Goal: Contribute content: Add original content to the website for others to see

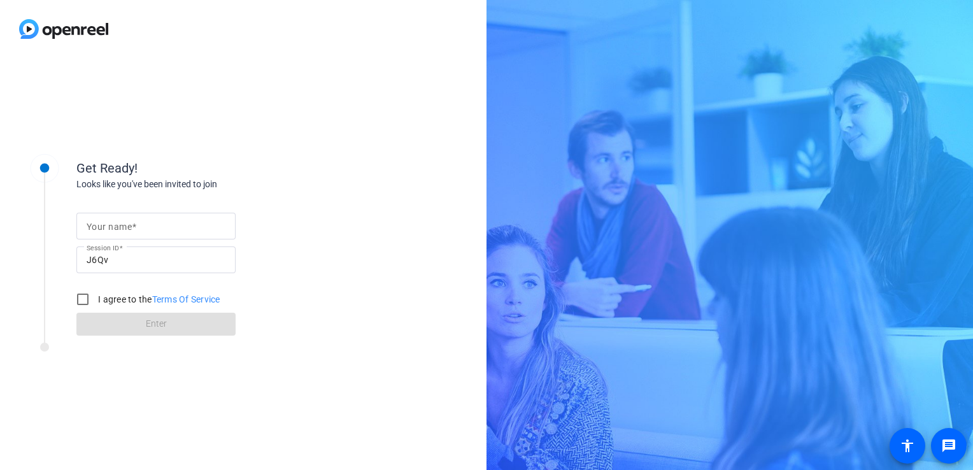
click at [132, 224] on span at bounding box center [134, 227] width 4 height 10
click at [132, 224] on input "Your name" at bounding box center [156, 225] width 139 height 15
type input "Kevin B. Perry"
click at [83, 299] on input "I agree to the Terms Of Service" at bounding box center [82, 299] width 25 height 25
checkbox input "true"
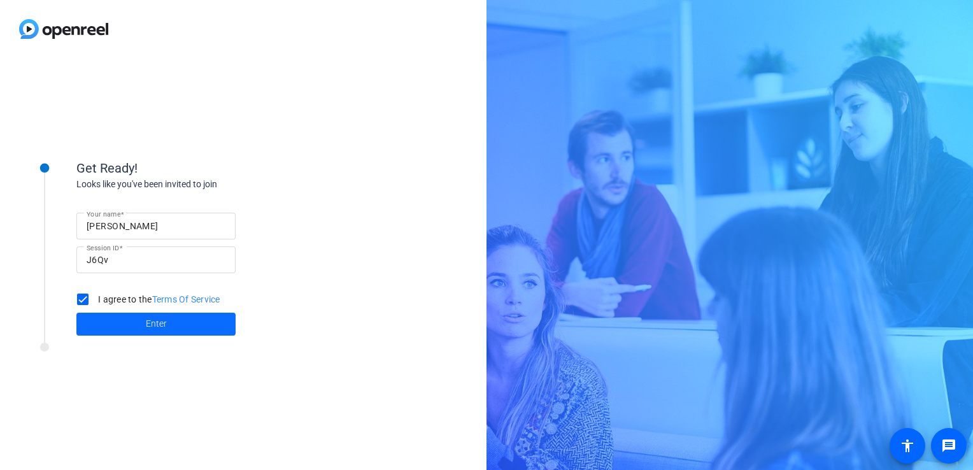
click at [150, 327] on span "Enter" at bounding box center [156, 323] width 21 height 13
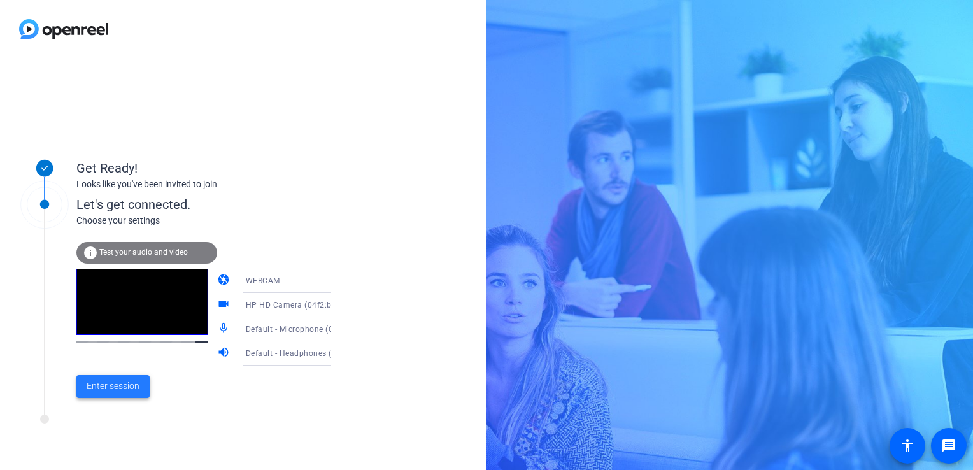
click at [117, 390] on span "Enter session" at bounding box center [113, 386] width 53 height 13
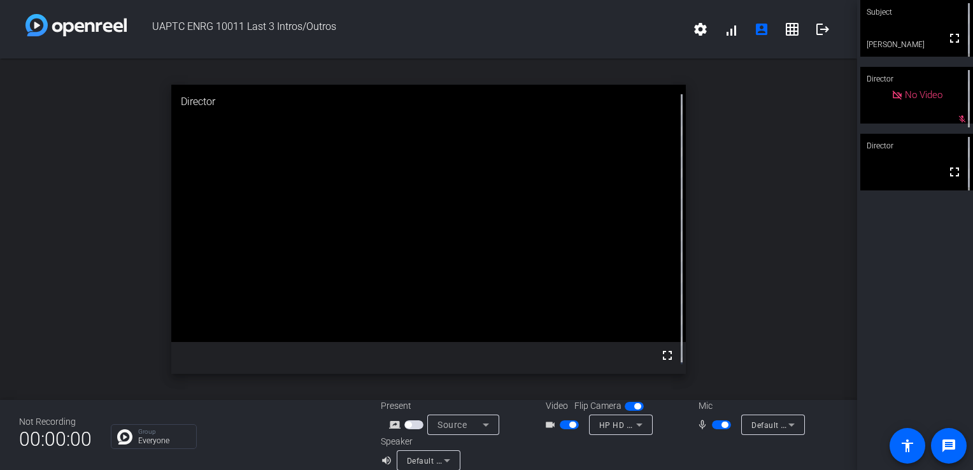
click at [768, 144] on div "open_in_new Director fullscreen" at bounding box center [428, 229] width 857 height 341
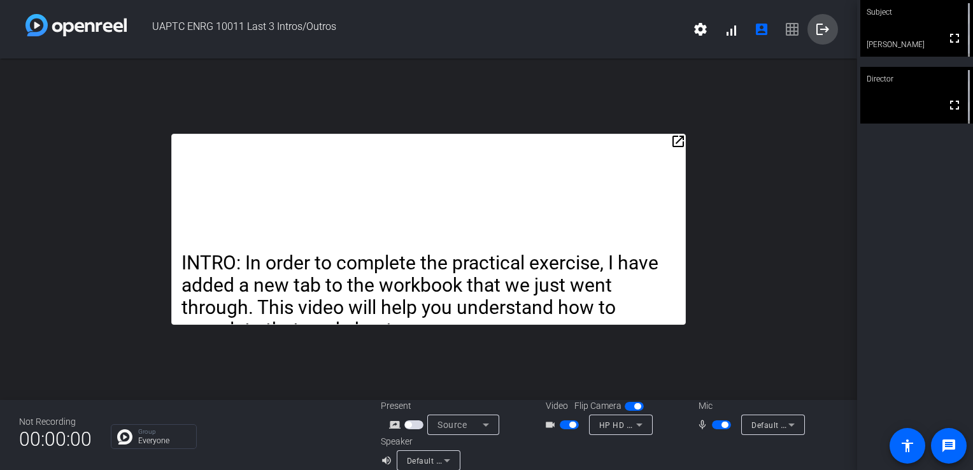
click at [816, 30] on mat-icon "logout" at bounding box center [822, 29] width 15 height 15
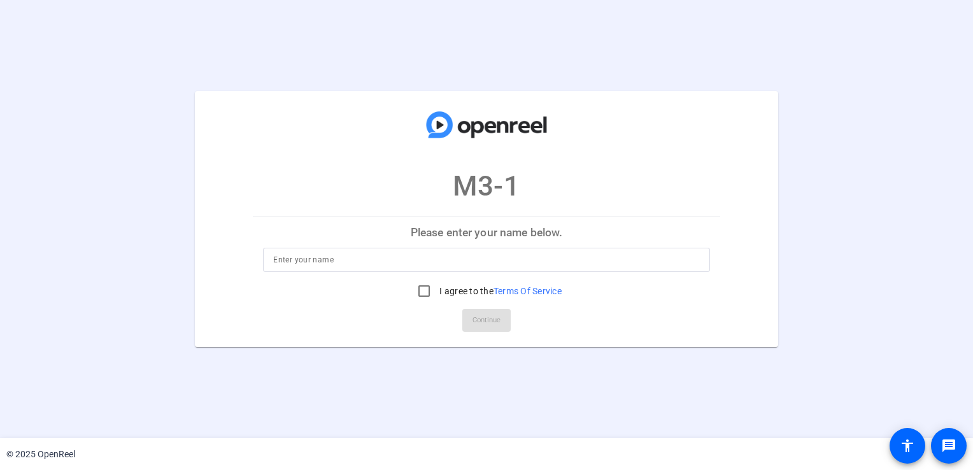
click at [310, 257] on input at bounding box center [486, 259] width 426 height 15
click at [331, 259] on input "KBP [PERSON_NAME] [PERSON_NAME]" at bounding box center [486, 259] width 426 height 15
click at [289, 256] on input "KBP Kevin B. Perry" at bounding box center [486, 259] width 426 height 15
type input "Kevin B. Perry"
click at [423, 291] on input "I agree to the Terms Of Service" at bounding box center [423, 290] width 25 height 25
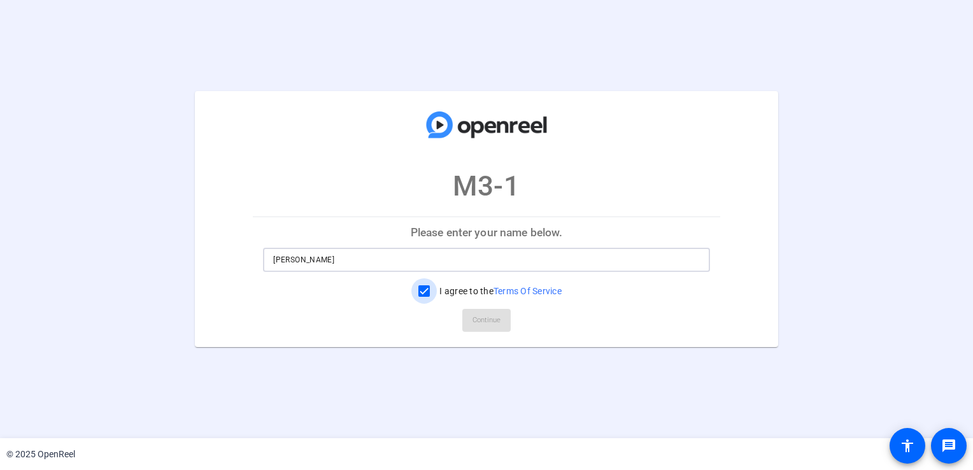
checkbox input "true"
click at [487, 319] on span "Continue" at bounding box center [487, 320] width 28 height 19
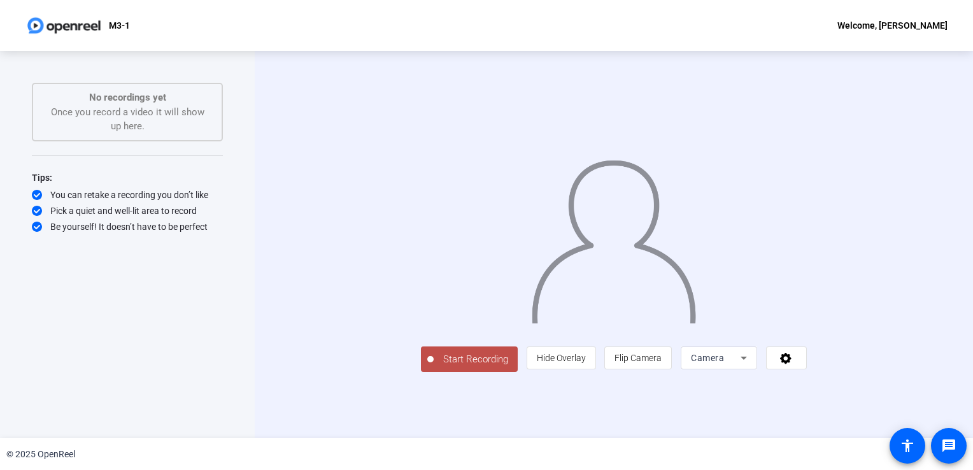
click at [724, 363] on span "Camera" at bounding box center [707, 358] width 33 height 10
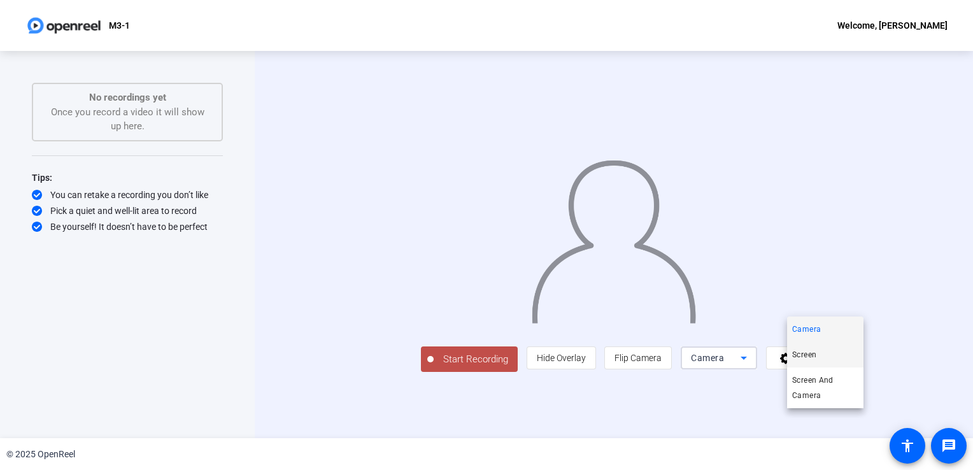
click at [813, 358] on span "Screen" at bounding box center [804, 354] width 24 height 15
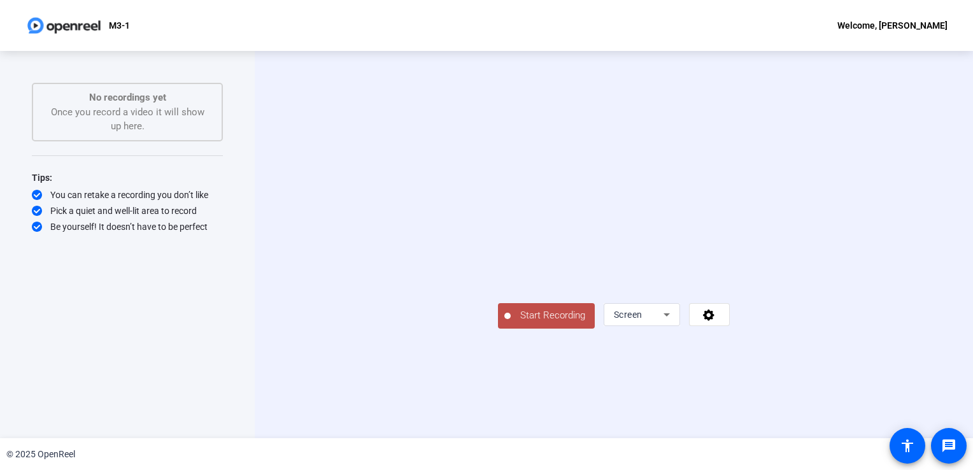
click at [511, 323] on span "Start Recording" at bounding box center [553, 315] width 84 height 15
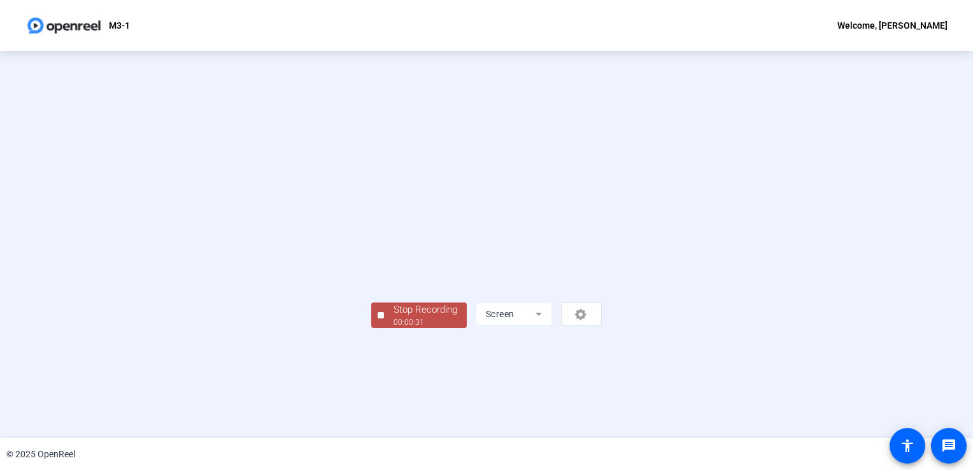
scroll to position [36, 0]
click at [394, 317] on div "Stop Recording" at bounding box center [426, 310] width 64 height 15
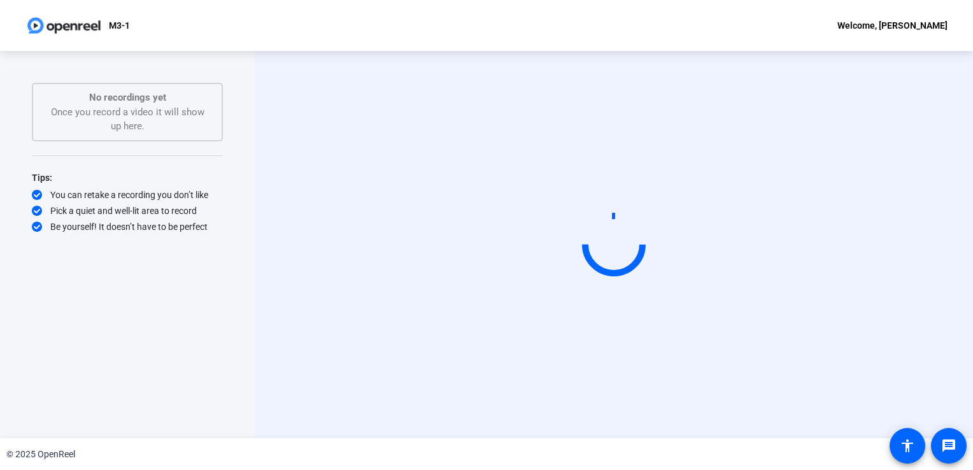
scroll to position [0, 0]
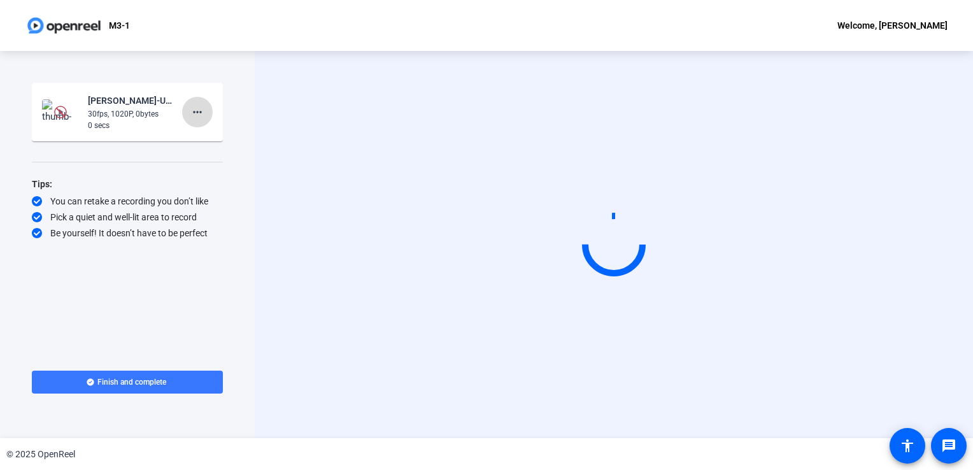
click at [202, 113] on mat-icon "more_horiz" at bounding box center [197, 111] width 15 height 15
click at [217, 140] on span "Delete clip" at bounding box center [217, 138] width 51 height 15
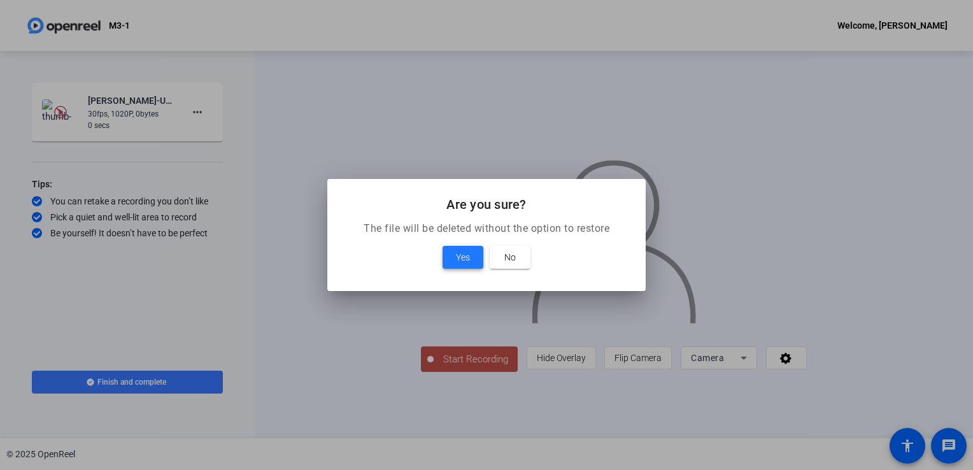
click at [466, 261] on span "Yes" at bounding box center [463, 257] width 14 height 15
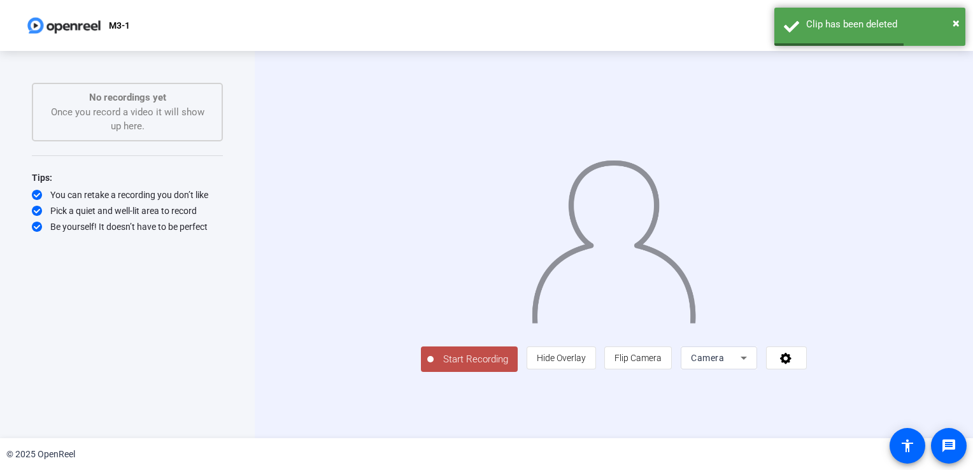
click at [724, 363] on span "Camera" at bounding box center [707, 358] width 33 height 10
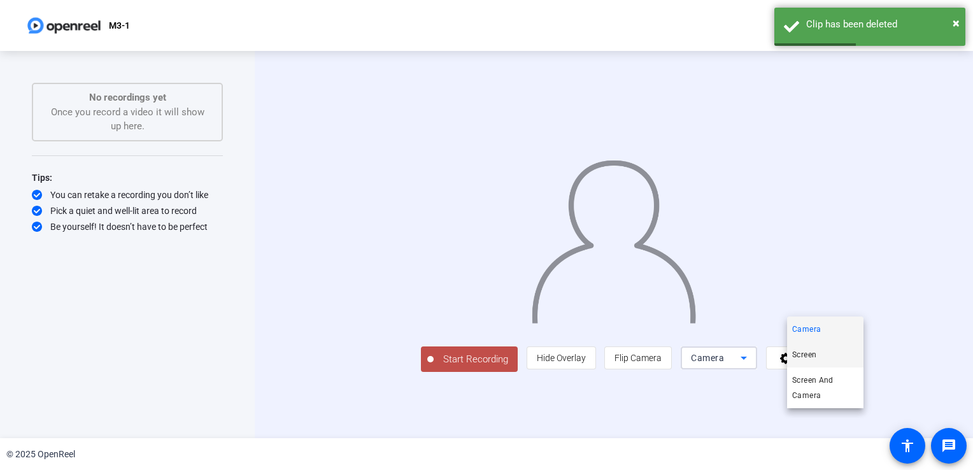
click at [803, 357] on span "Screen" at bounding box center [804, 354] width 24 height 15
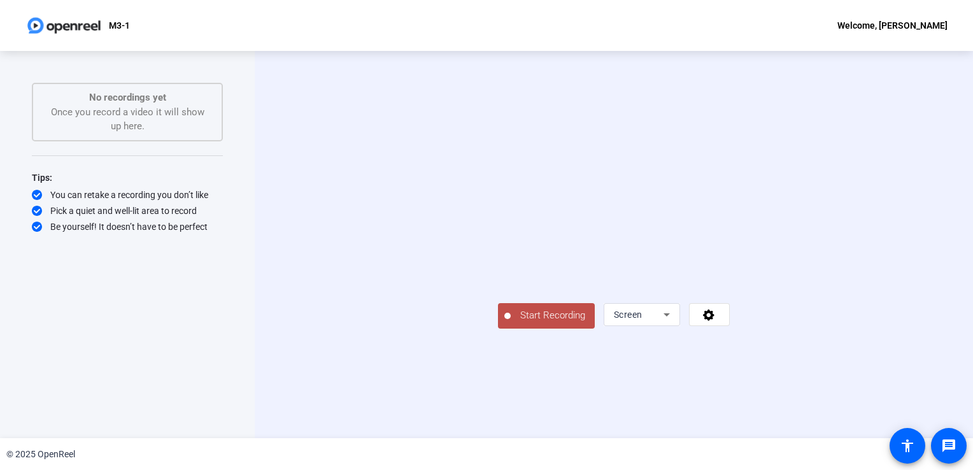
click at [511, 323] on span "Start Recording" at bounding box center [553, 315] width 84 height 15
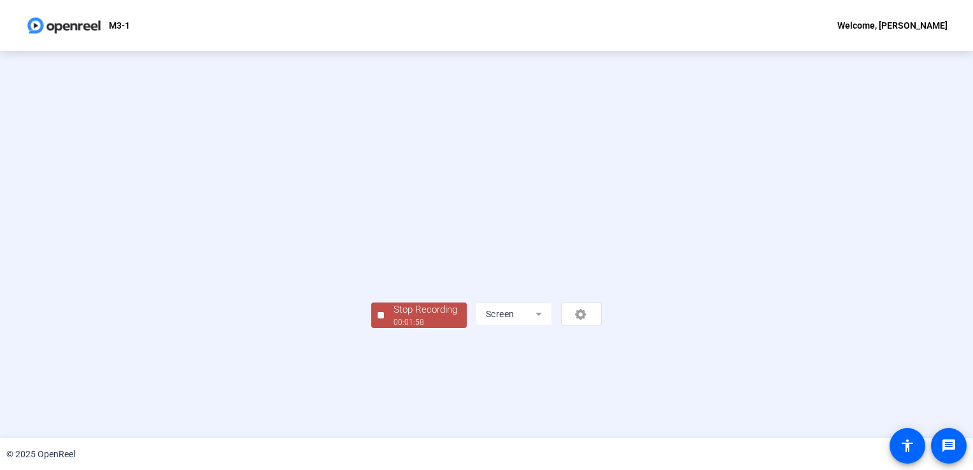
scroll to position [36, 0]
click at [394, 317] on div "Stop Recording" at bounding box center [426, 310] width 64 height 15
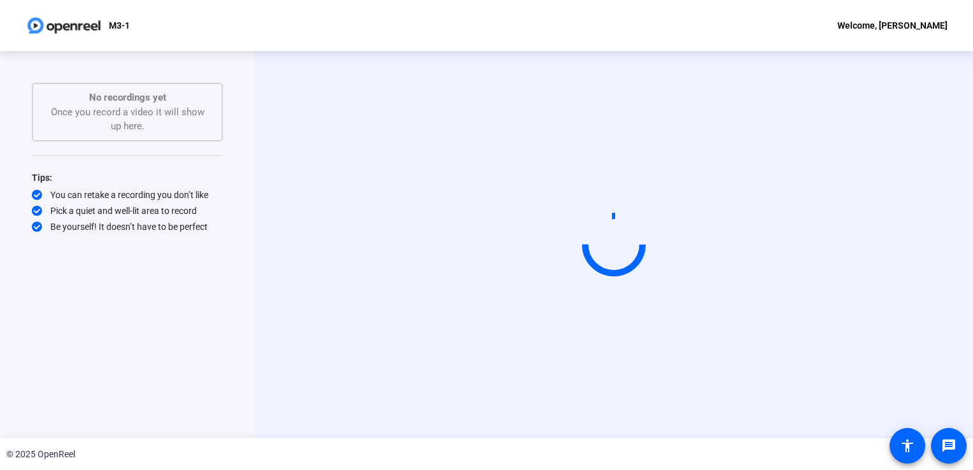
scroll to position [0, 0]
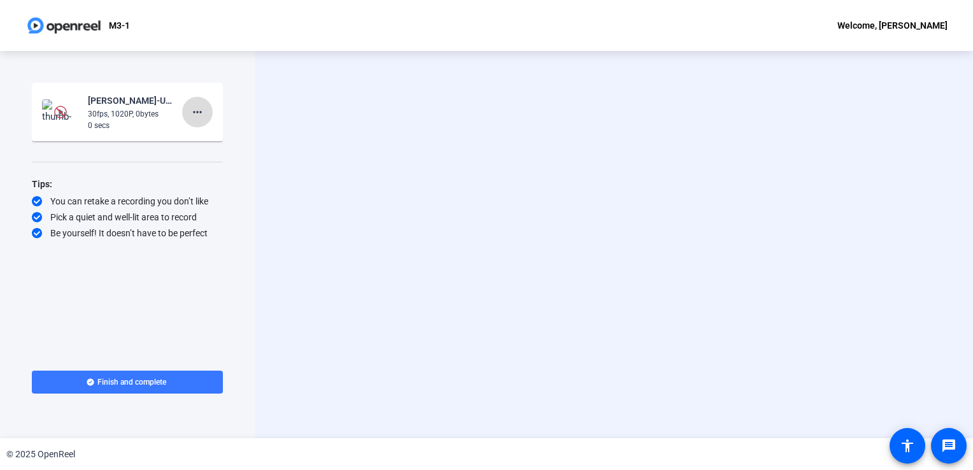
click at [198, 113] on mat-icon "more_horiz" at bounding box center [197, 111] width 15 height 15
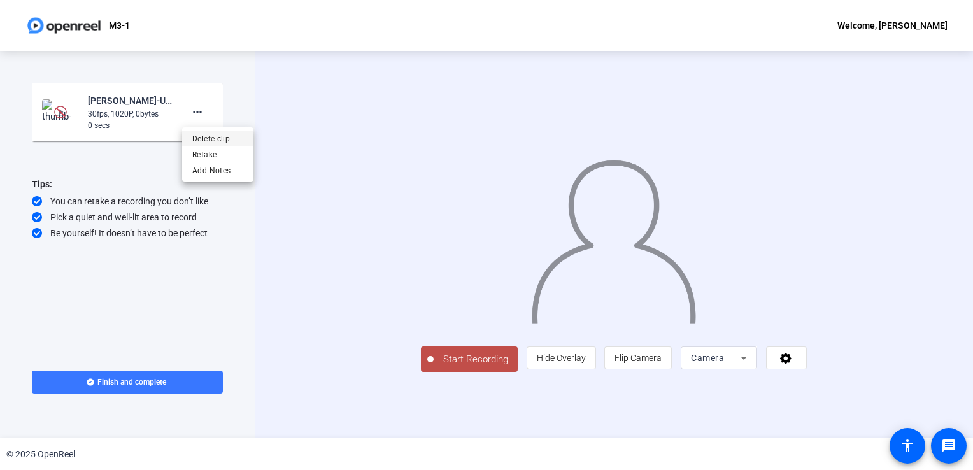
click at [218, 139] on span "Delete clip" at bounding box center [217, 138] width 51 height 15
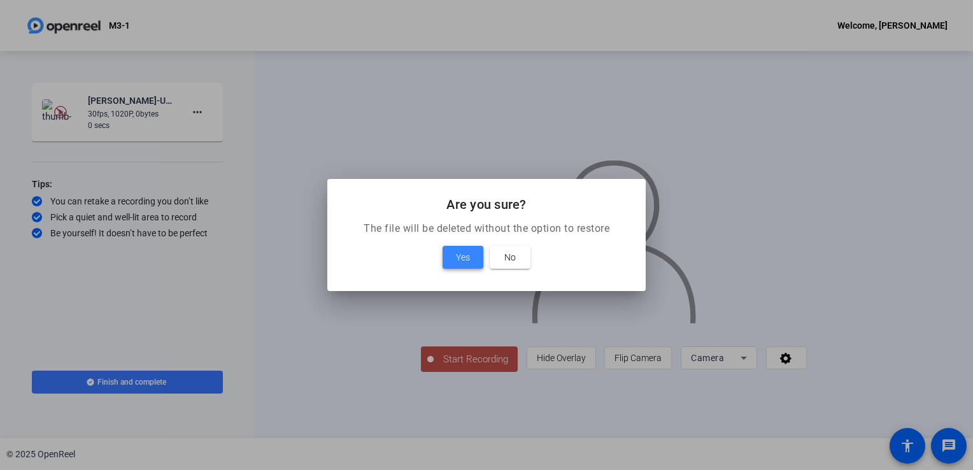
click at [452, 259] on span at bounding box center [463, 257] width 41 height 31
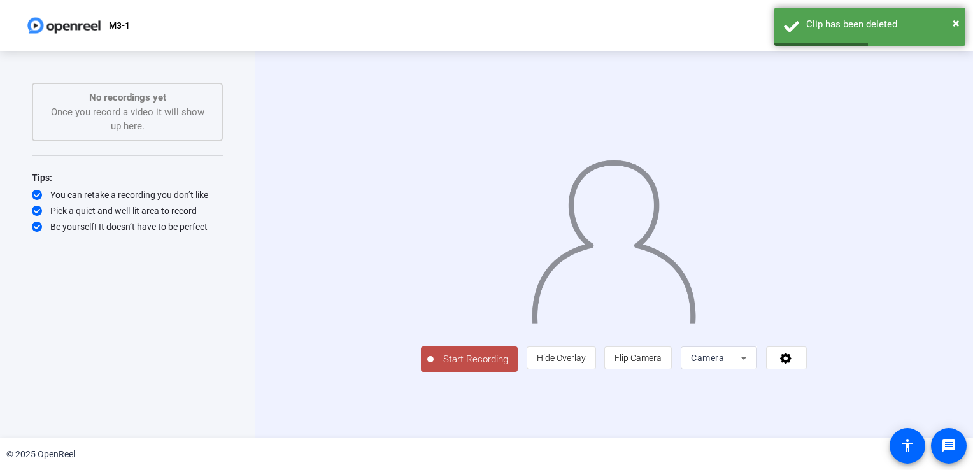
click at [724, 363] on span "Camera" at bounding box center [707, 358] width 33 height 10
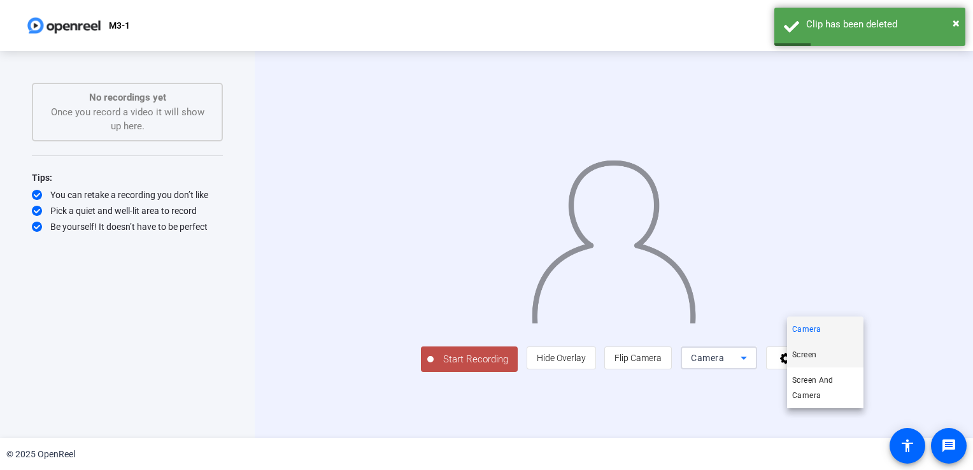
click at [811, 355] on span "Screen" at bounding box center [804, 354] width 24 height 15
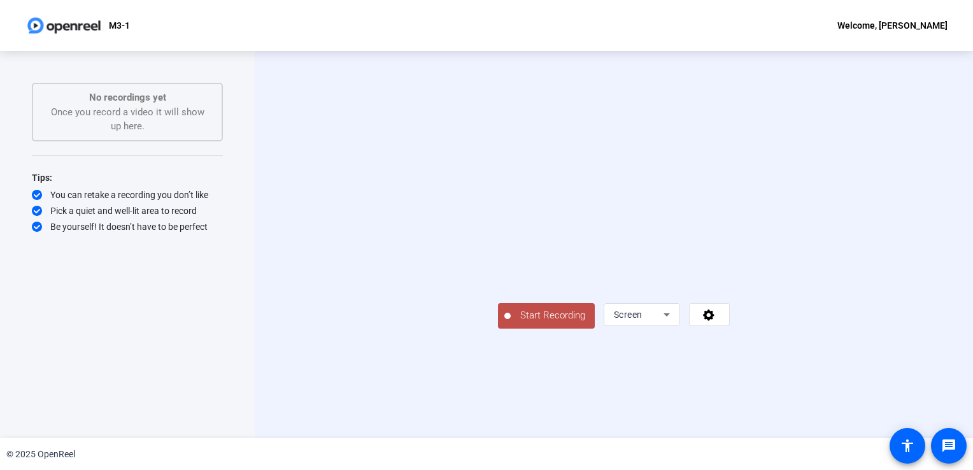
click at [511, 323] on span "Start Recording" at bounding box center [553, 315] width 84 height 15
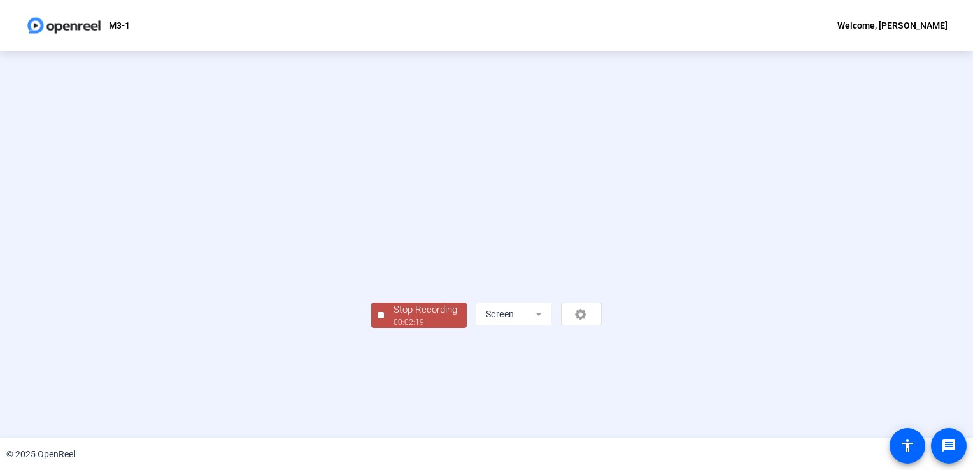
scroll to position [36, 0]
click at [394, 317] on div "Stop Recording" at bounding box center [426, 310] width 64 height 15
